Goal: Task Accomplishment & Management: Manage account settings

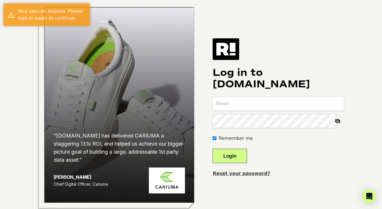
type input "[EMAIL_ADDRESS][DOMAIN_NAME]"
click at [237, 158] on button "Login" at bounding box center [229, 156] width 34 height 14
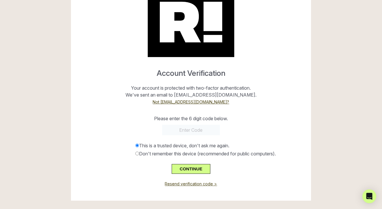
scroll to position [34, 0]
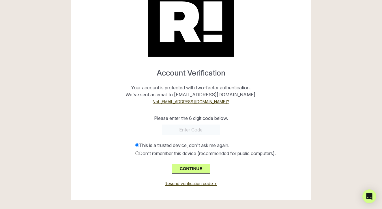
click at [172, 130] on input "text" at bounding box center [191, 130] width 58 height 10
paste input "877816"
type input "877816"
click at [196, 168] on button "CONTINUE" at bounding box center [191, 169] width 39 height 10
